Goal: Information Seeking & Learning: Learn about a topic

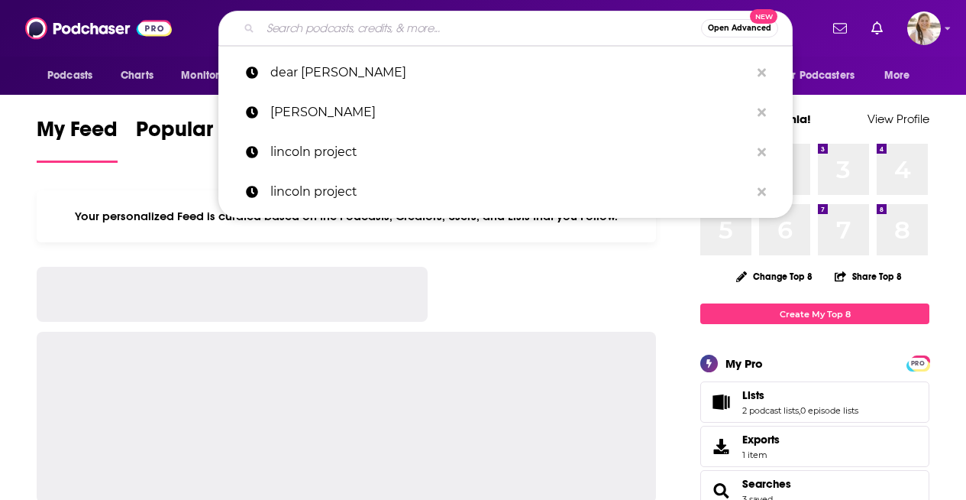
click at [325, 33] on input "Search podcasts, credits, & more..." at bounding box center [480, 28] width 441 height 24
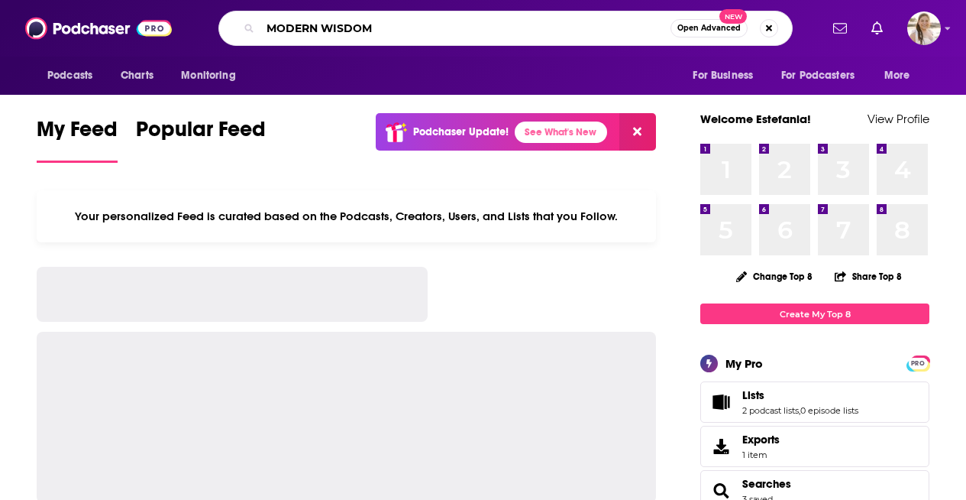
type input "MODERN WISDOM"
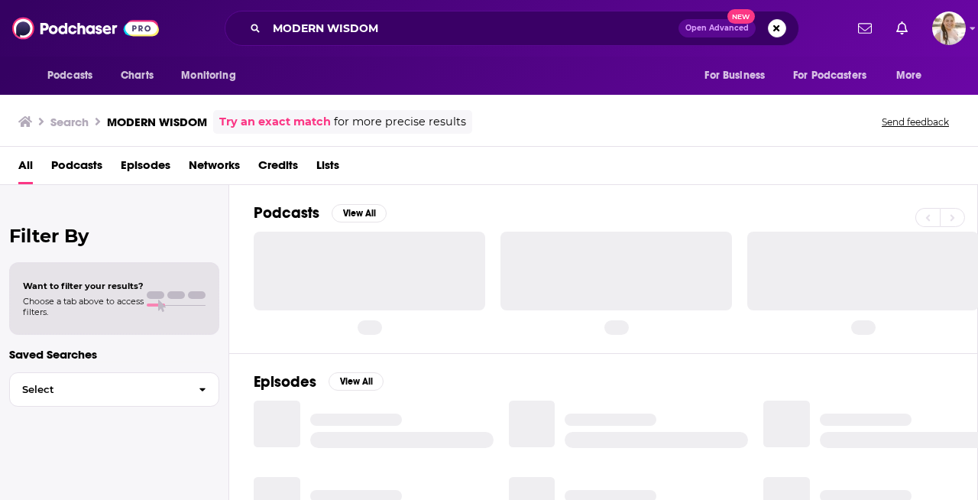
click at [178, 123] on h3 "MODERN WISDOM" at bounding box center [157, 122] width 100 height 15
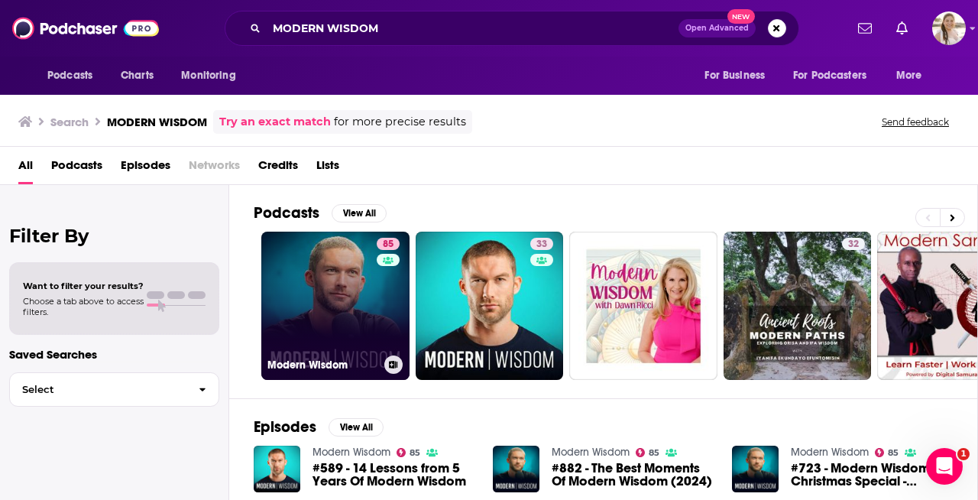
click at [348, 308] on link "85 Modern Wisdom" at bounding box center [335, 305] width 148 height 148
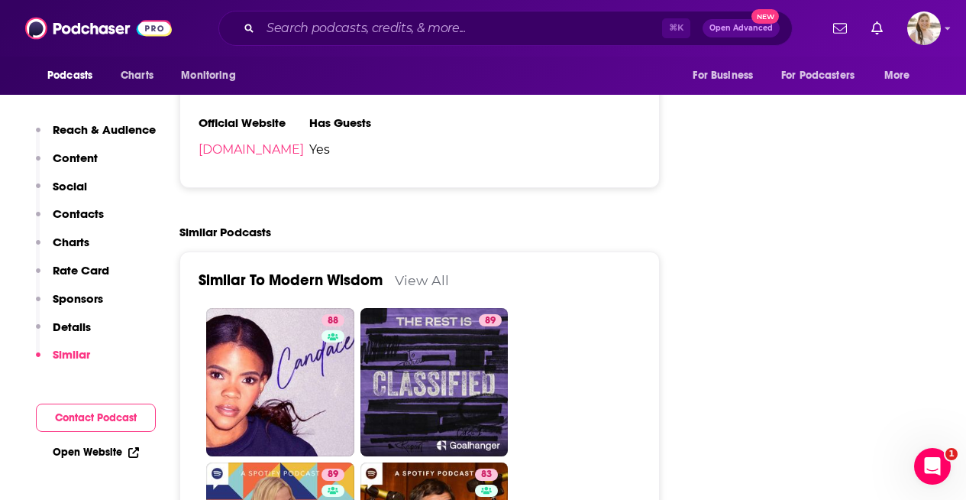
scroll to position [2829, 0]
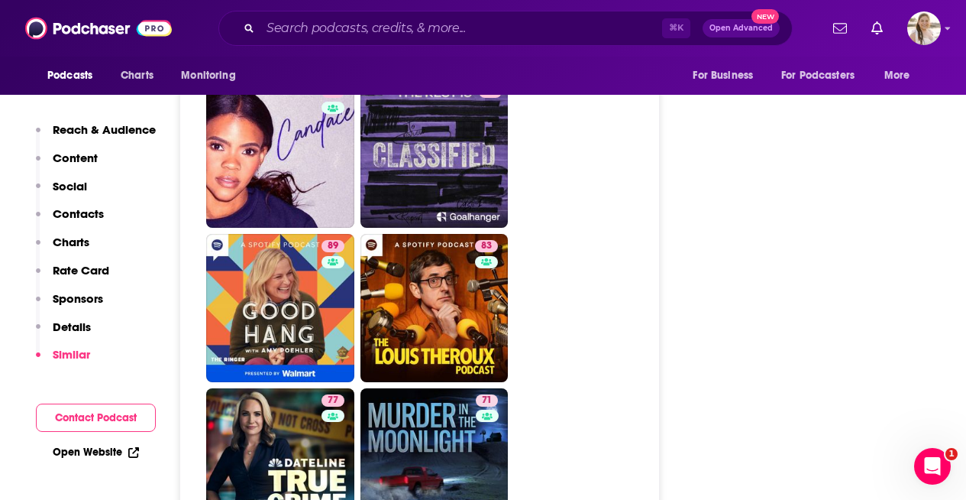
click at [85, 239] on p "Charts" at bounding box center [71, 242] width 37 height 15
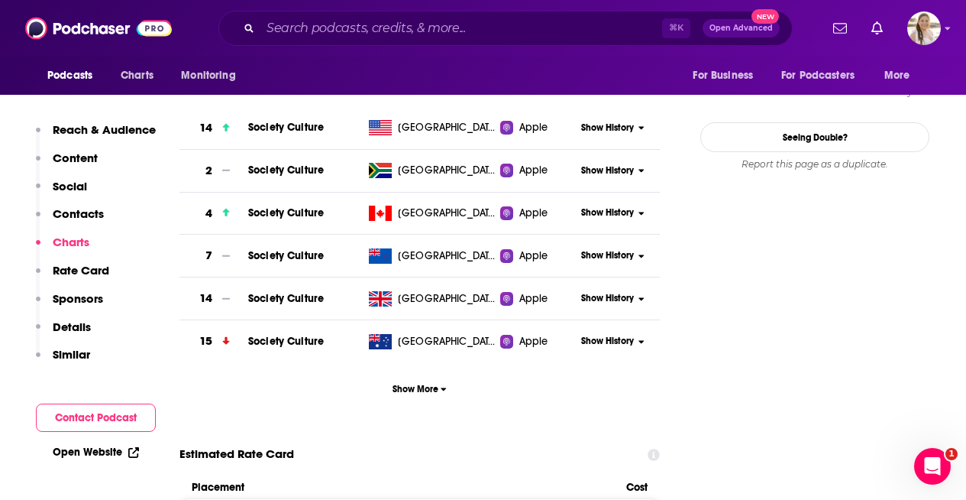
scroll to position [1677, 0]
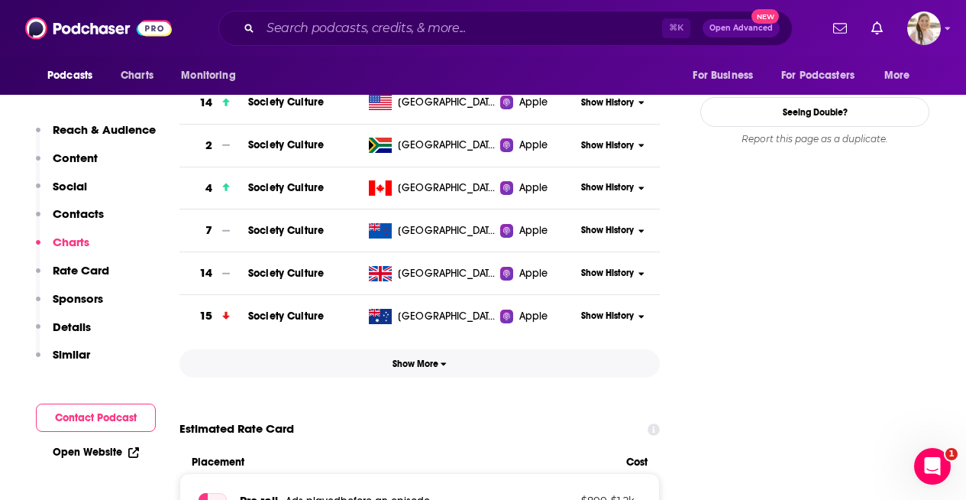
click at [431, 376] on button "Show More" at bounding box center [420, 363] width 481 height 28
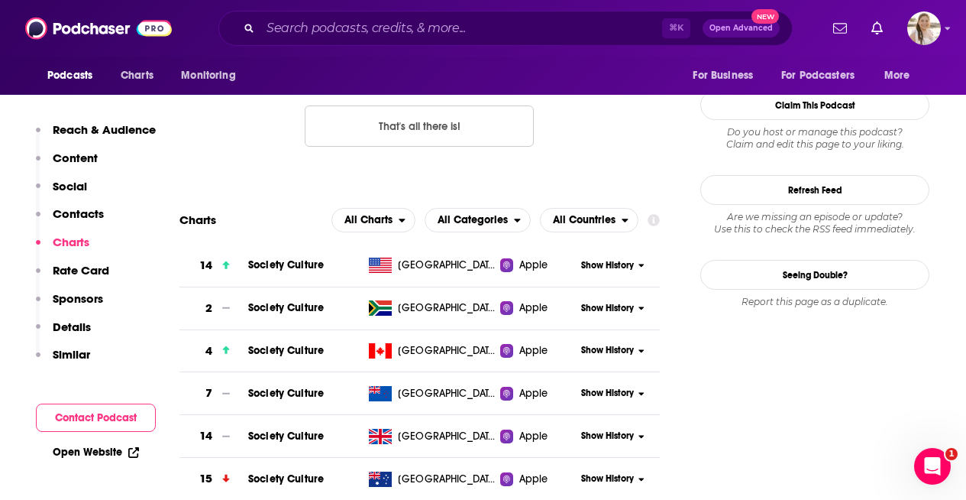
scroll to position [1528, 0]
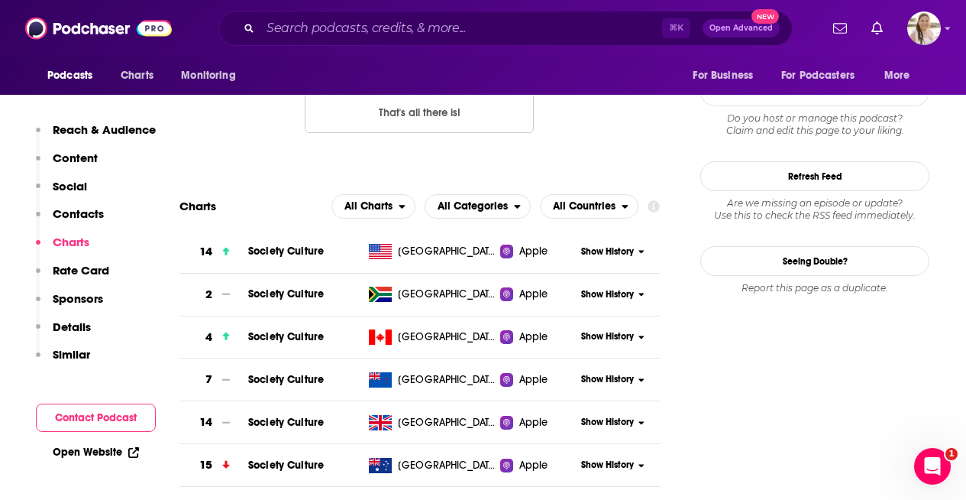
click at [541, 248] on span "Apple" at bounding box center [533, 251] width 29 height 15
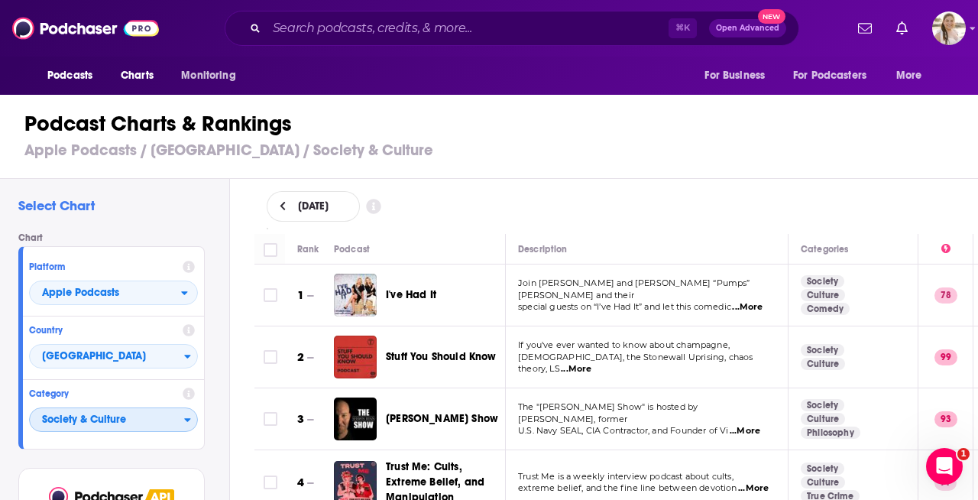
click at [148, 430] on span "Society & Culture" at bounding box center [107, 420] width 154 height 26
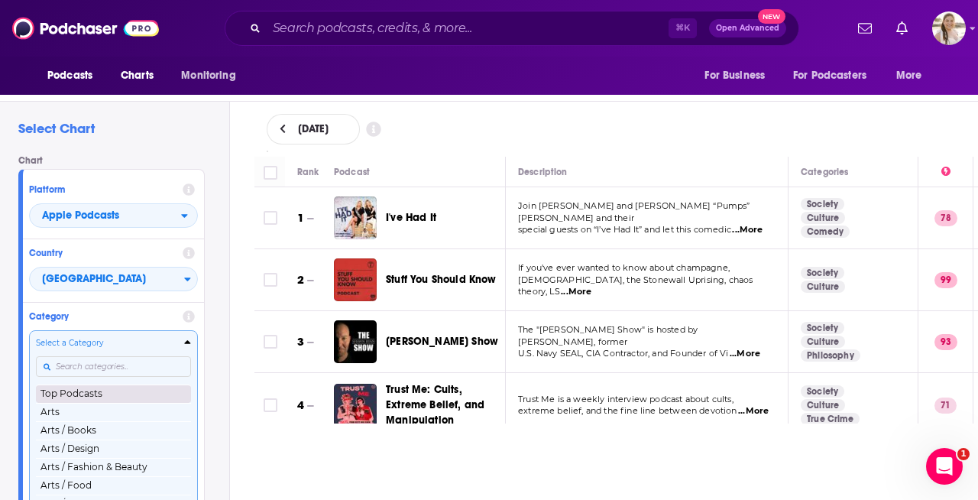
click at [116, 396] on button "Top Podcasts" at bounding box center [113, 393] width 155 height 18
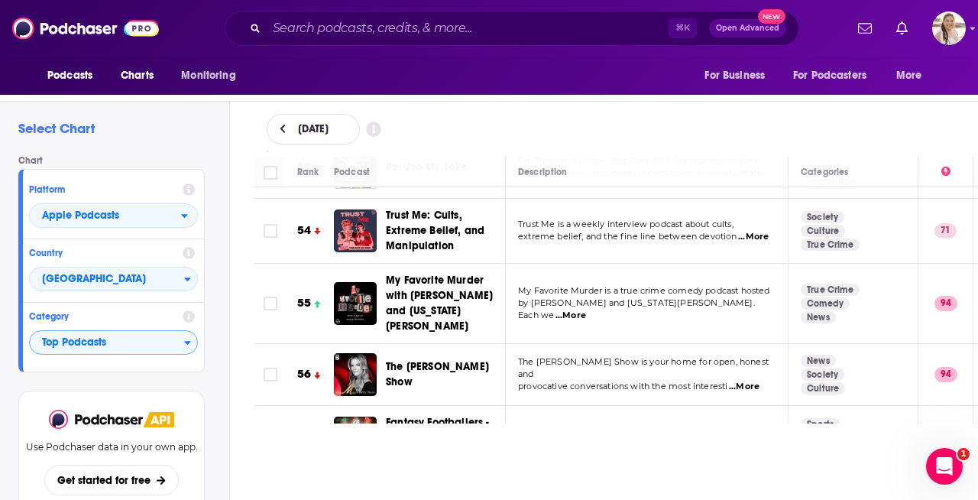
scroll to position [3517, 0]
